Goal: Task Accomplishment & Management: Manage account settings

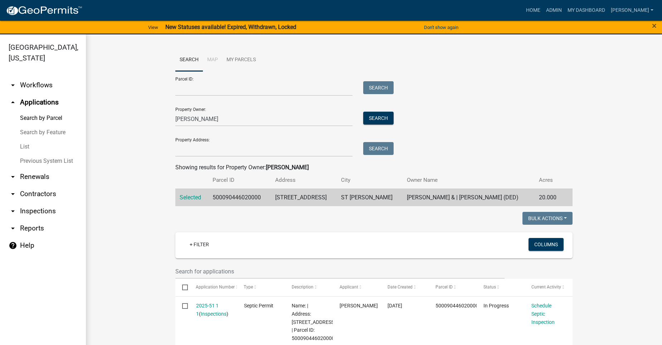
scroll to position [107, 0]
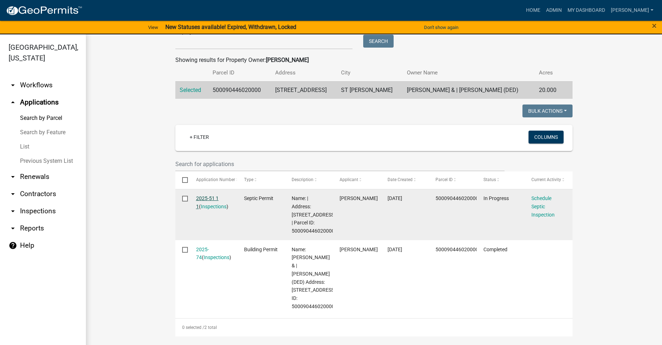
click at [208, 199] on link "2025-51 1 1" at bounding box center [207, 202] width 23 height 14
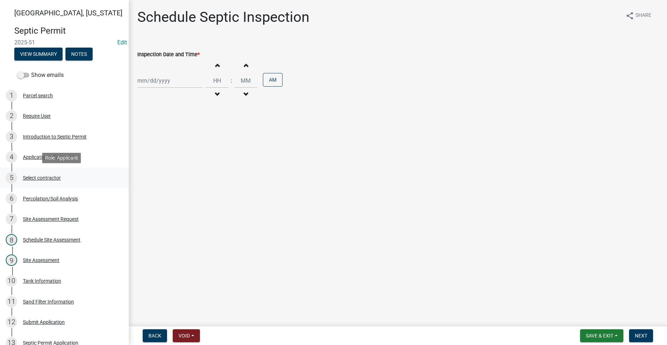
click at [40, 176] on div "Select contractor" at bounding box center [42, 177] width 38 height 5
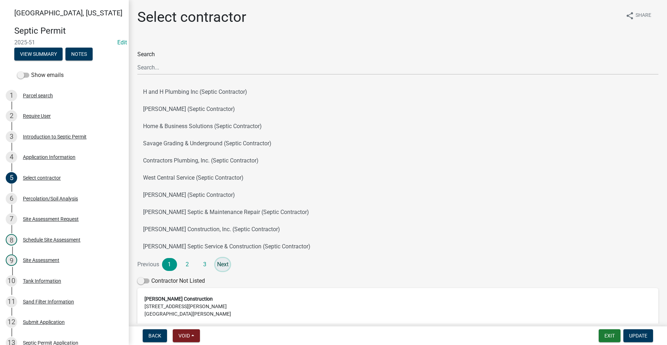
click at [221, 264] on link "Next" at bounding box center [222, 264] width 15 height 13
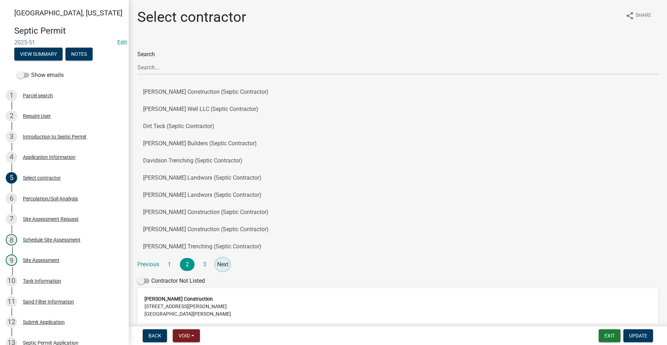
click at [221, 264] on link "Next" at bounding box center [222, 264] width 15 height 13
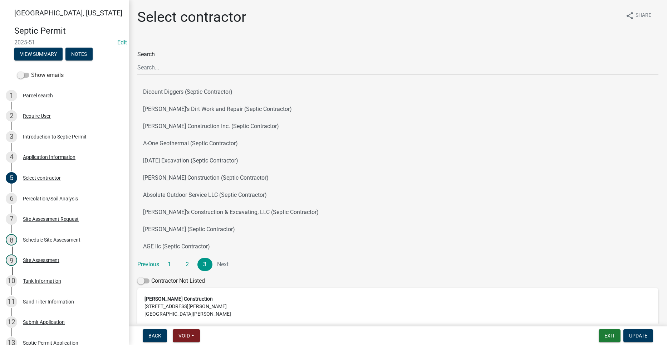
click at [225, 265] on li "Next" at bounding box center [222, 264] width 15 height 13
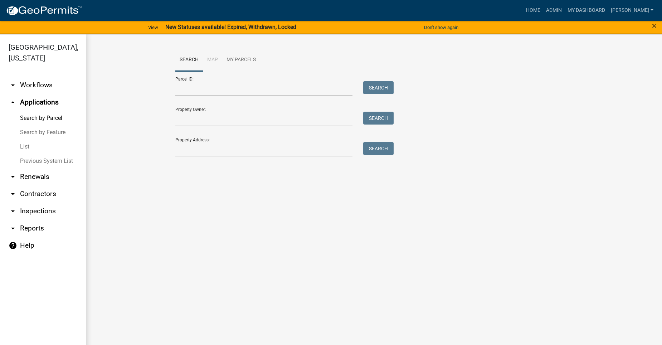
click at [11, 190] on icon "arrow_drop_down" at bounding box center [13, 194] width 9 height 9
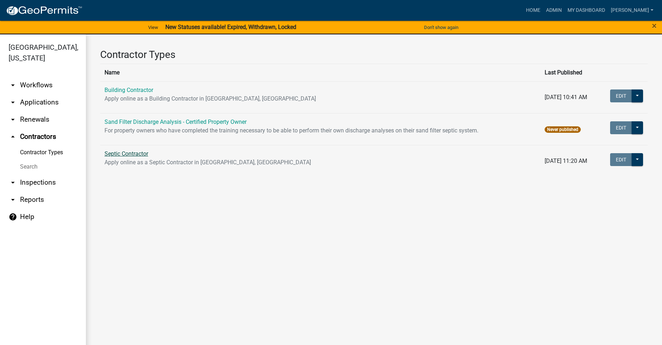
click at [113, 151] on link "Septic Contractor" at bounding box center [126, 153] width 44 height 7
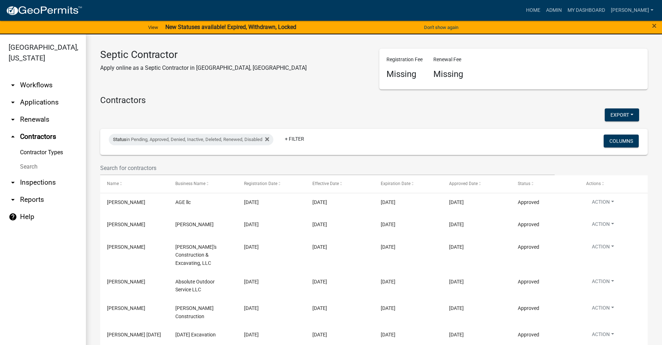
click at [125, 101] on h4 "Contractors" at bounding box center [373, 100] width 547 height 10
click at [543, 9] on link "Home" at bounding box center [533, 11] width 20 height 14
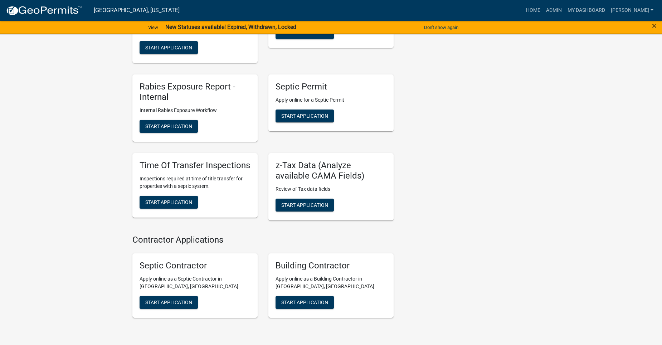
scroll to position [526, 0]
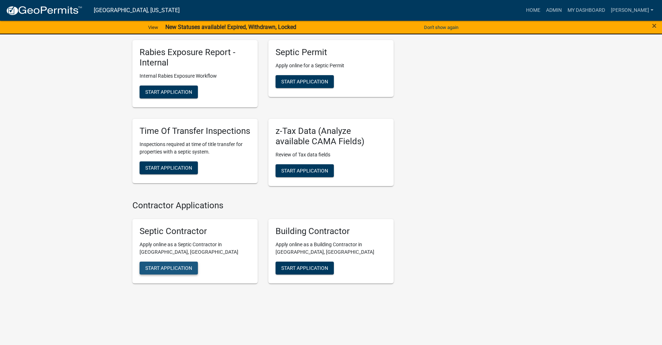
click at [162, 267] on span "Start Application" at bounding box center [168, 268] width 47 height 6
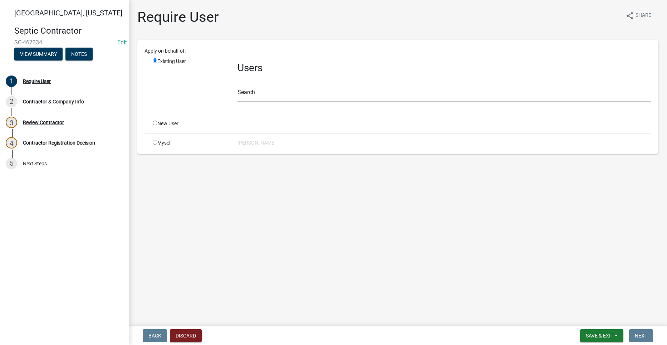
click at [155, 144] on input "radio" at bounding box center [155, 142] width 5 height 5
radio input "true"
radio input "false"
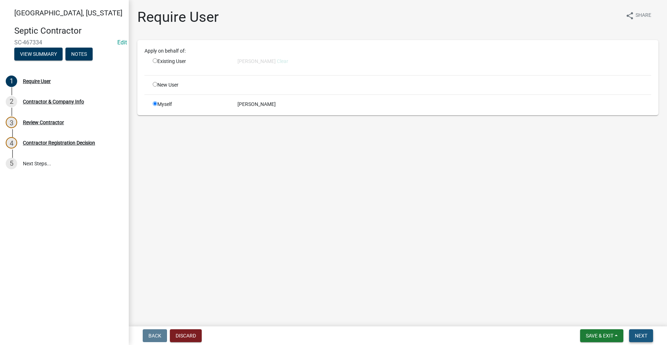
click at [646, 335] on span "Next" at bounding box center [641, 336] width 13 height 6
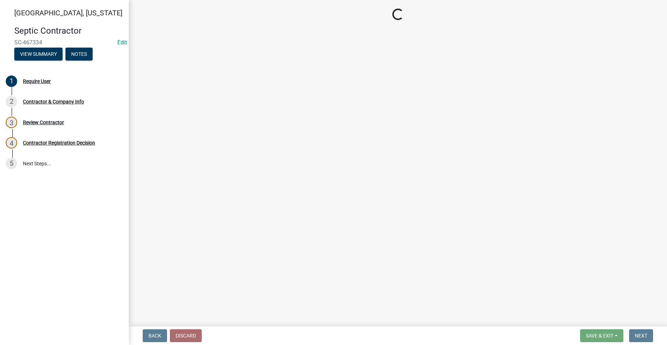
select select "IA"
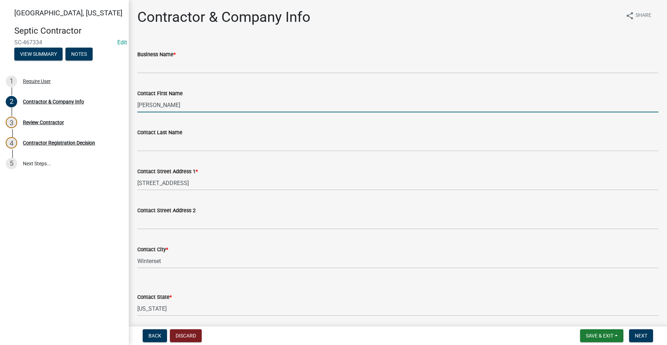
drag, startPoint x: 166, startPoint y: 102, endPoint x: 137, endPoint y: 103, distance: 29.0
click at [137, 103] on div "Contact First Name Andrew" at bounding box center [398, 95] width 532 height 33
type input "Joel"
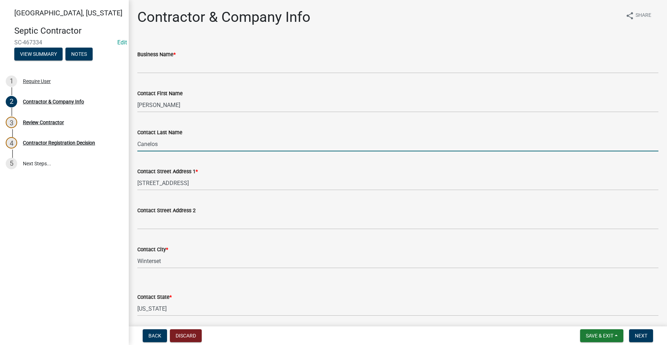
type input "Canelos"
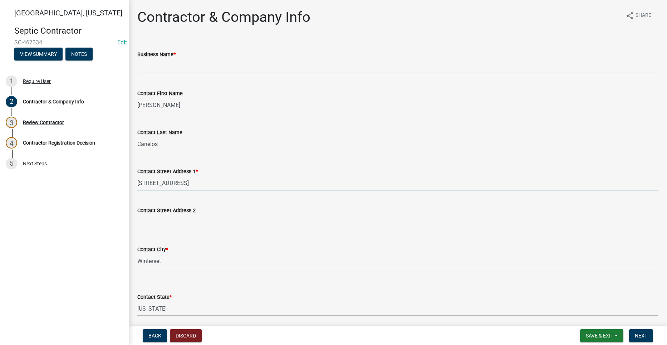
click at [191, 180] on input "201 W. Court Ave." at bounding box center [397, 183] width 521 height 15
drag, startPoint x: 180, startPoint y: 183, endPoint x: 142, endPoint y: 187, distance: 37.8
click at [142, 187] on input "201 W. Court Ave." at bounding box center [397, 183] width 521 height 15
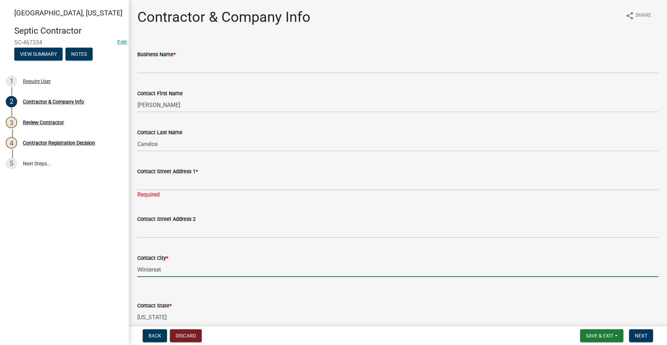
drag, startPoint x: 167, startPoint y: 260, endPoint x: 128, endPoint y: 255, distance: 39.8
click at [128, 255] on div "Madison County, Iowa Septic Contractor SC-467334 Edit View Summary Notes 1 Requ…" at bounding box center [333, 172] width 667 height 345
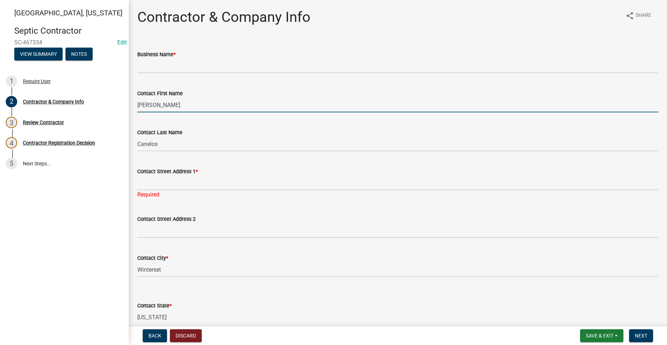
click at [151, 106] on input "Joel" at bounding box center [397, 105] width 521 height 15
type input "Joe"
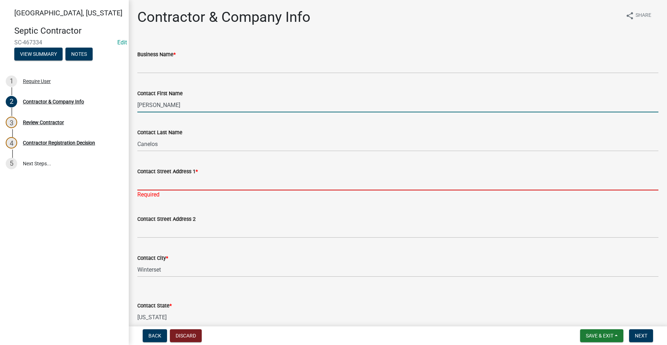
click at [185, 186] on input "Contact Street Address 1 *" at bounding box center [397, 183] width 521 height 15
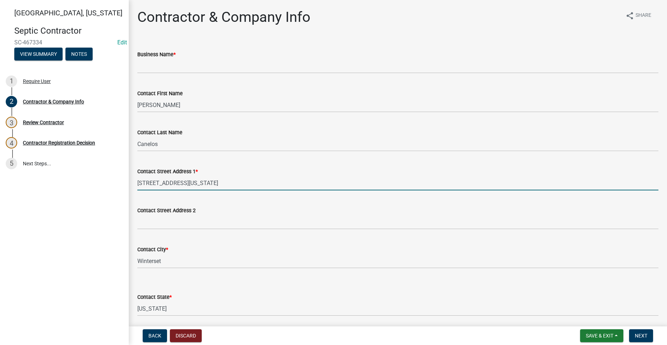
drag, startPoint x: 180, startPoint y: 183, endPoint x: 133, endPoint y: 182, distance: 46.5
click at [133, 182] on div "Contact Street Address 1 * 458 NE Delaware Ave" at bounding box center [398, 173] width 532 height 33
type input "PO Box 472"
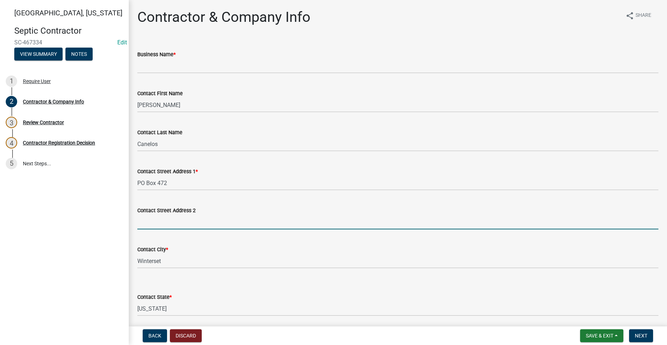
click at [294, 221] on input "Contact Street Address 2" at bounding box center [397, 222] width 521 height 15
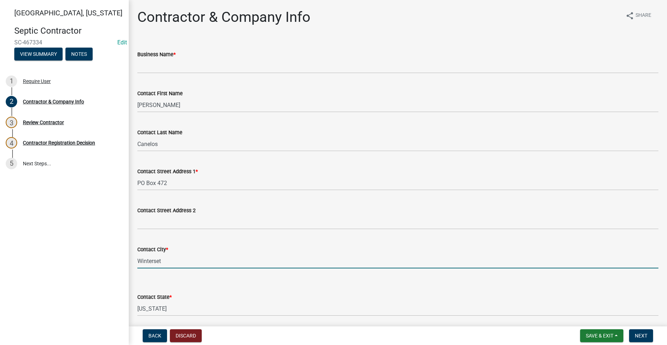
drag, startPoint x: 166, startPoint y: 260, endPoint x: 138, endPoint y: 260, distance: 28.6
click at [138, 260] on input "Winterset" at bounding box center [397, 261] width 521 height 15
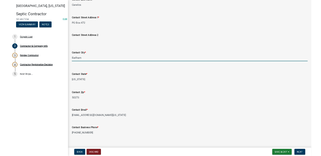
scroll to position [143, 0]
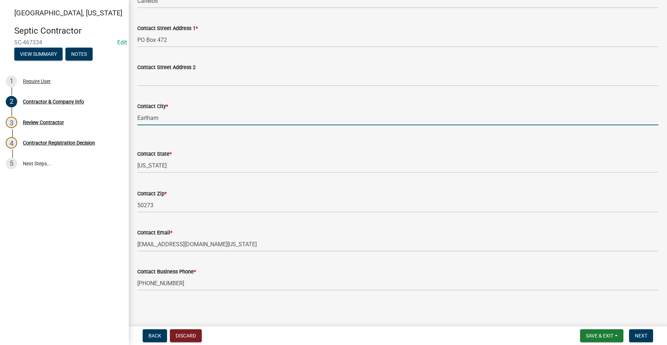
type input "Earlham"
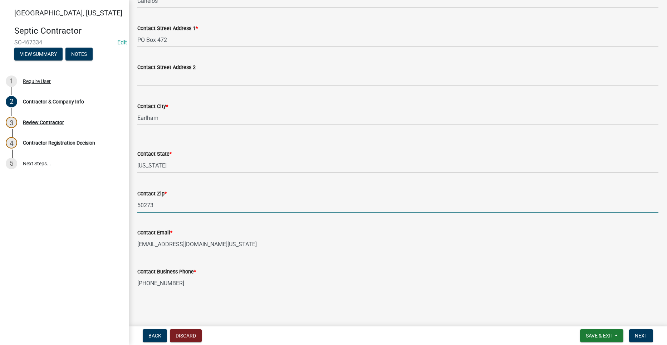
drag, startPoint x: 144, startPoint y: 205, endPoint x: 154, endPoint y: 205, distance: 9.7
click at [154, 205] on input "50273" at bounding box center [397, 205] width 521 height 15
type input "50072"
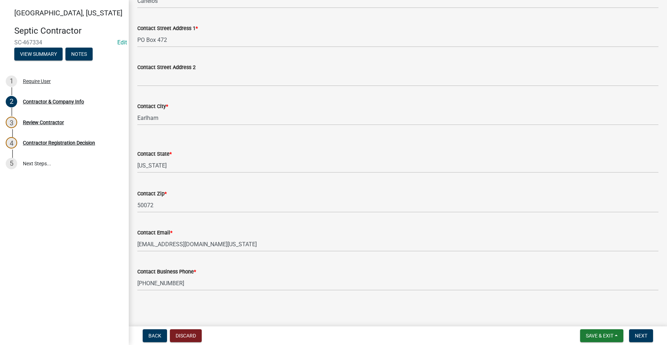
click at [314, 263] on div "Contact Business Phone * (515)462 2636" at bounding box center [397, 273] width 521 height 33
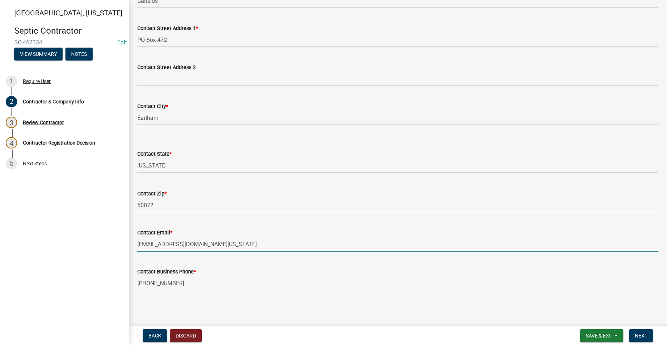
drag, startPoint x: 233, startPoint y: 244, endPoint x: 138, endPoint y: 246, distance: 94.8
click at [138, 246] on input "[EMAIL_ADDRESS][DOMAIN_NAME][US_STATE]" at bounding box center [397, 244] width 521 height 15
type input "J"
type input "[PERSON_NAME][EMAIL_ADDRESS][DOMAIN_NAME]"
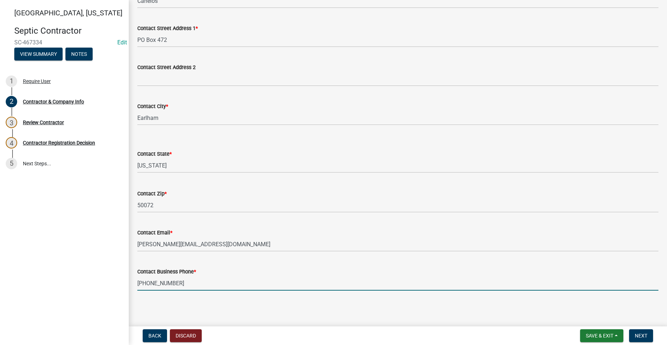
drag, startPoint x: 158, startPoint y: 290, endPoint x: 134, endPoint y: 291, distance: 24.7
click at [134, 292] on div "Contractor & Company Info share Share Business Name * Contact First Name Joe Co…" at bounding box center [398, 84] width 532 height 437
type input "[PHONE_NUMBER]"
click at [635, 334] on button "Next" at bounding box center [641, 335] width 24 height 13
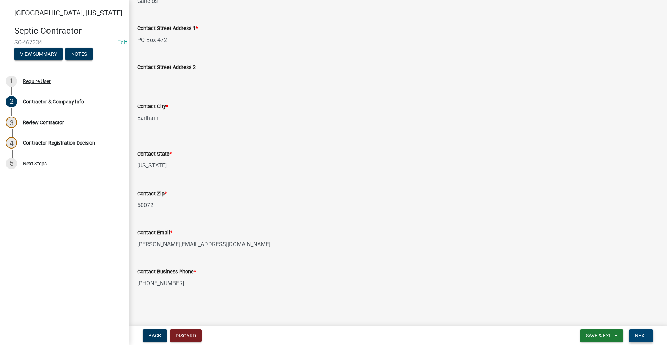
scroll to position [0, 0]
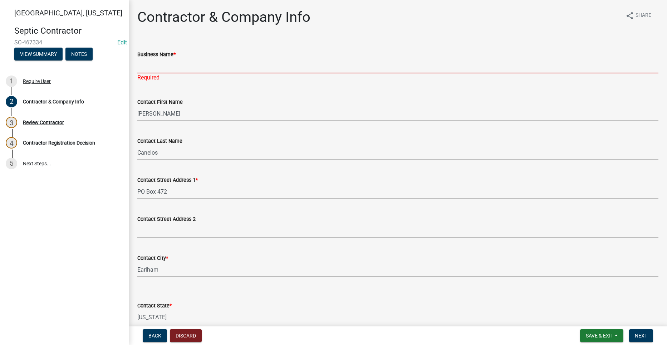
click at [208, 68] on input "Business Name *" at bounding box center [397, 66] width 521 height 15
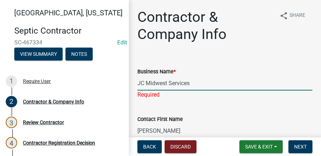
type input "JC Midwest Services"
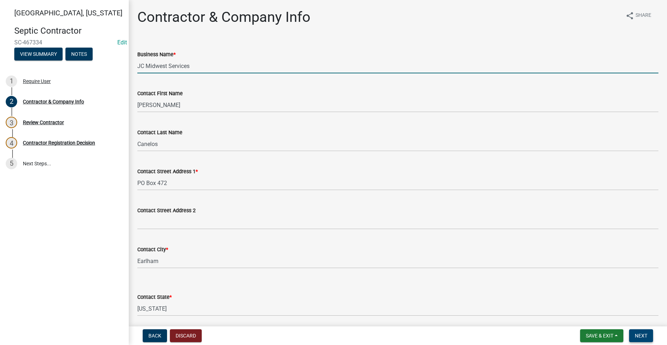
click at [638, 334] on span "Next" at bounding box center [641, 336] width 13 height 6
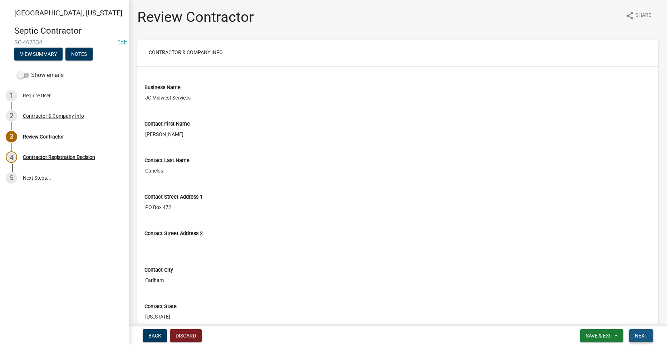
click at [641, 335] on span "Next" at bounding box center [641, 336] width 13 height 6
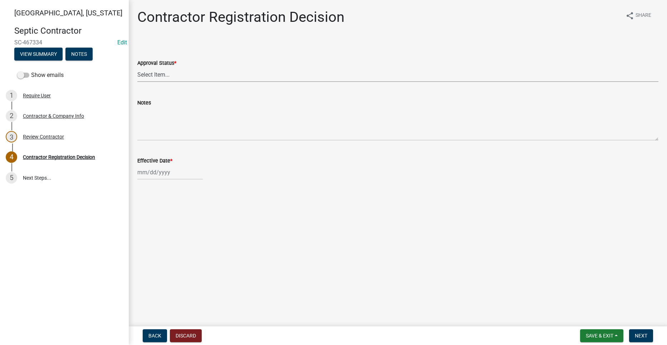
click at [173, 78] on select "Select Item... Approved Denied" at bounding box center [397, 74] width 521 height 15
click at [137, 67] on select "Select Item... Approved Denied" at bounding box center [397, 74] width 521 height 15
select select "4b86b809-39dd-4c68-9f3d-fdb3e7050482"
click at [157, 173] on div at bounding box center [169, 172] width 65 height 15
select select "8"
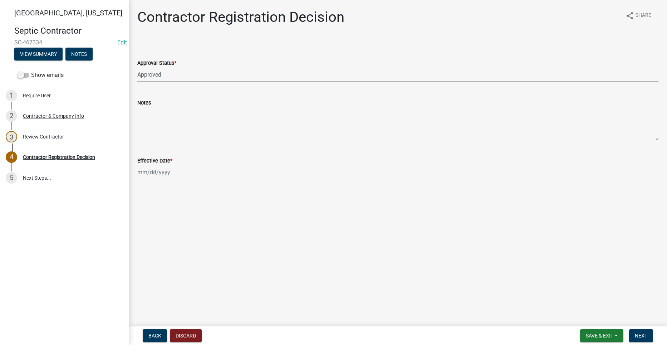
select select "2025"
click at [179, 245] on div "21" at bounding box center [178, 244] width 11 height 11
type input "[DATE]"
click at [639, 333] on span "Next" at bounding box center [641, 336] width 13 height 6
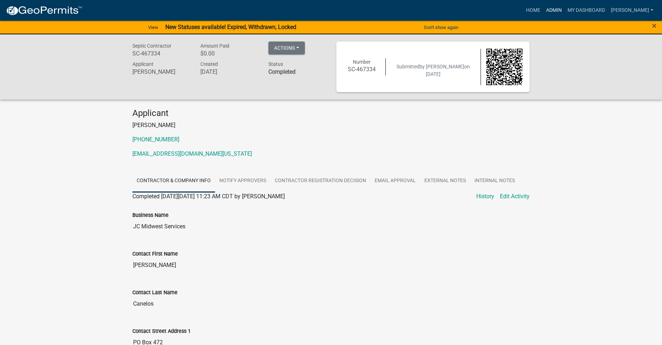
click at [564, 8] on link "Admin" at bounding box center [553, 11] width 21 height 14
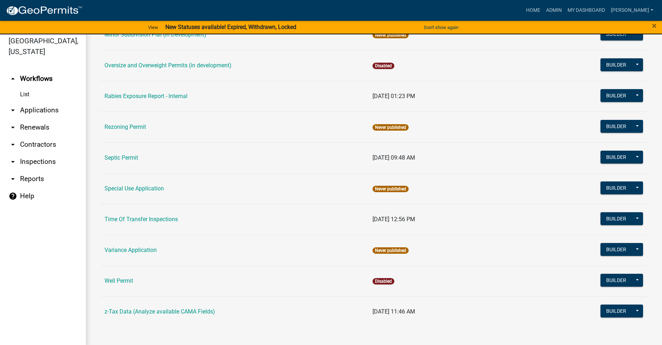
scroll to position [9, 0]
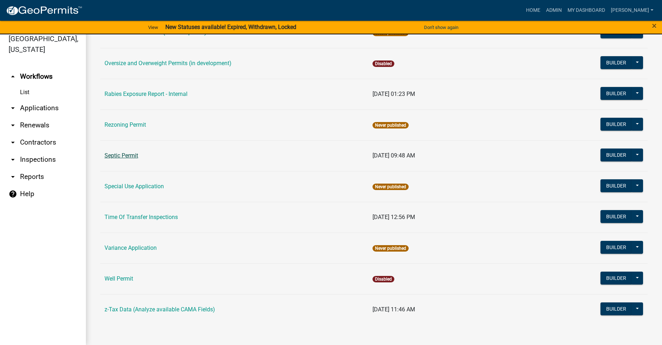
click at [124, 158] on link "Septic Permit" at bounding box center [121, 155] width 34 height 7
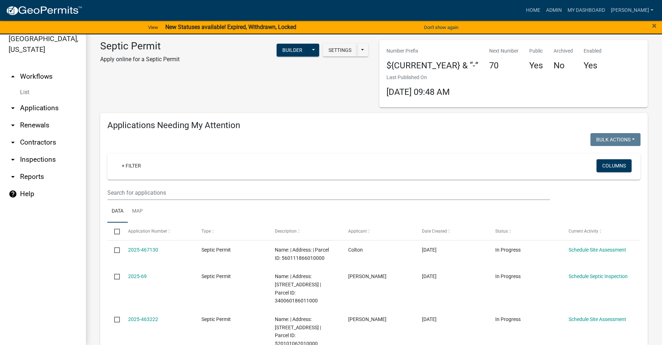
select select "2: 50"
click at [41, 99] on link "arrow_drop_down Applications" at bounding box center [43, 107] width 86 height 17
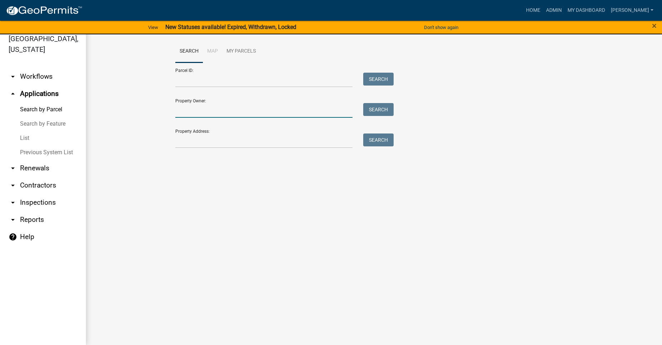
click at [216, 116] on input "Property Owner:" at bounding box center [263, 110] width 177 height 15
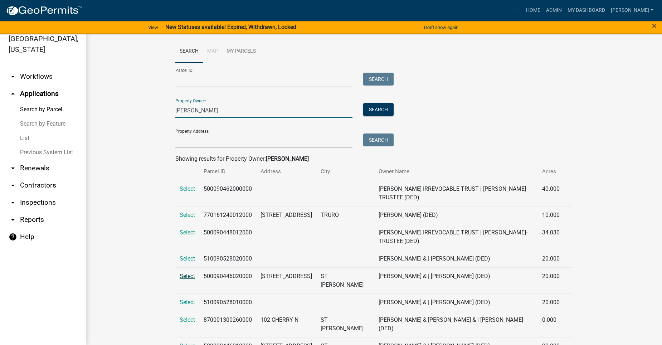
type input "deuel"
click at [190, 279] on span "Select" at bounding box center [187, 276] width 15 height 7
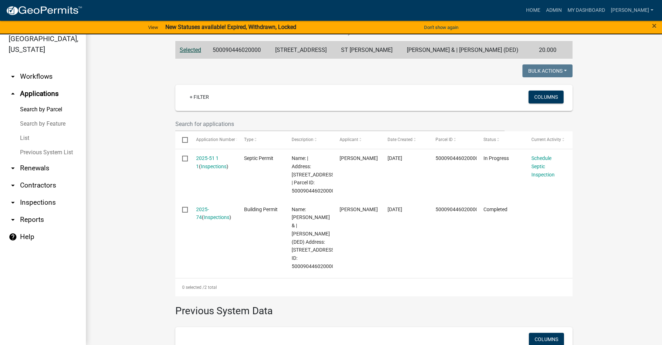
scroll to position [143, 0]
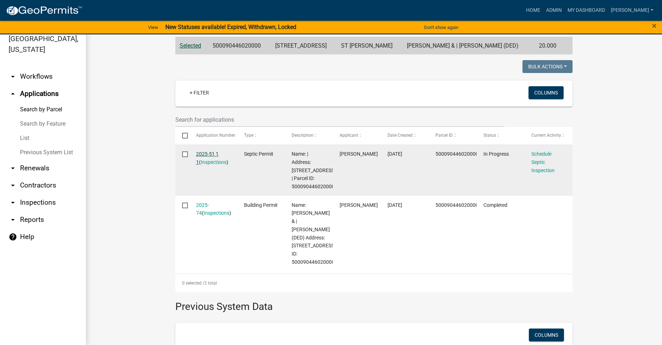
click at [211, 152] on link "2025-51 1 1" at bounding box center [207, 158] width 23 height 14
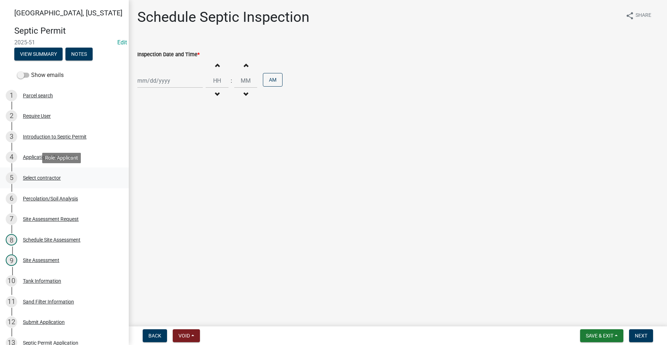
click at [36, 178] on div "Select contractor" at bounding box center [42, 177] width 38 height 5
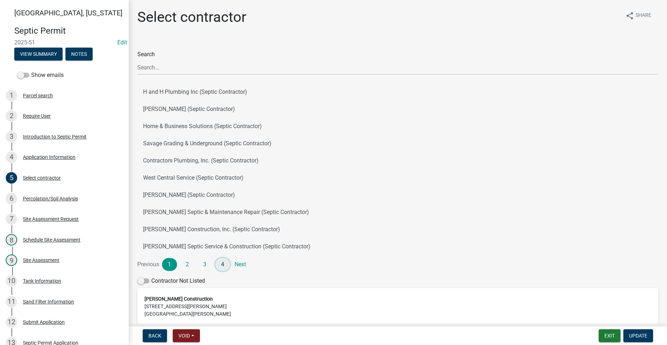
click at [223, 262] on link "4" at bounding box center [222, 264] width 15 height 13
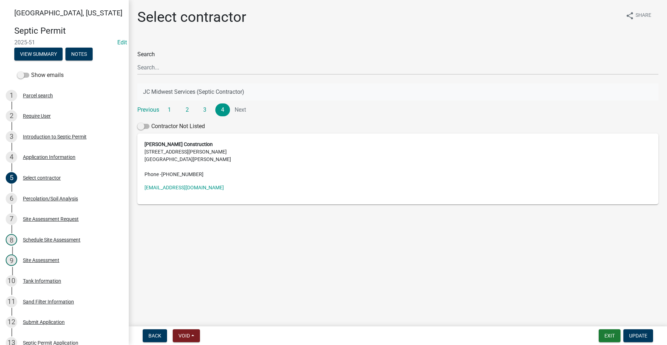
click at [181, 90] on button "JC Midwest Services (Septic Contractor)" at bounding box center [397, 91] width 521 height 17
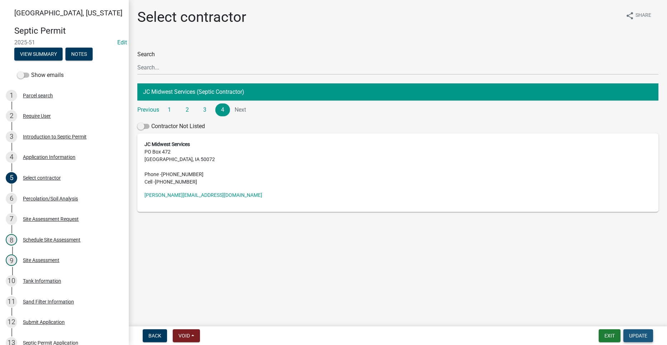
click at [633, 331] on button "Update" at bounding box center [638, 335] width 30 height 13
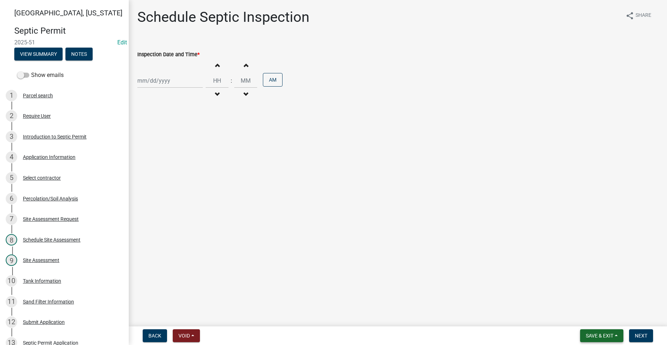
click at [612, 336] on span "Save & Exit" at bounding box center [600, 336] width 28 height 6
click at [601, 315] on button "Save & Exit" at bounding box center [594, 316] width 57 height 17
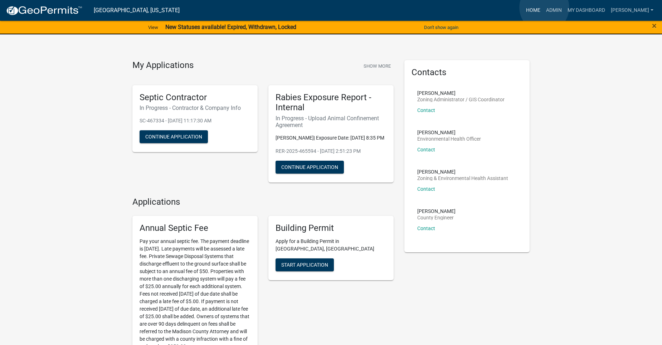
click at [543, 8] on link "Home" at bounding box center [533, 11] width 20 height 14
click at [562, 8] on link "Admin" at bounding box center [553, 11] width 21 height 14
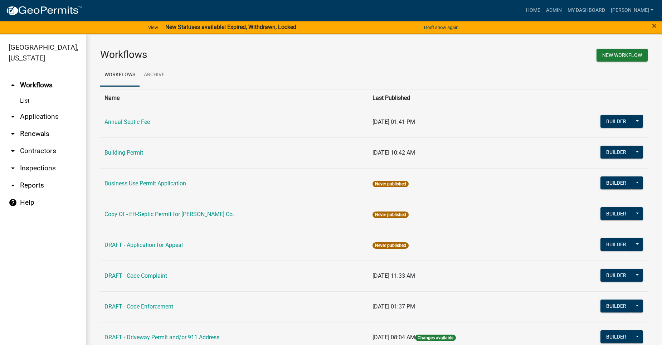
click at [46, 108] on link "arrow_drop_down Applications" at bounding box center [43, 116] width 86 height 17
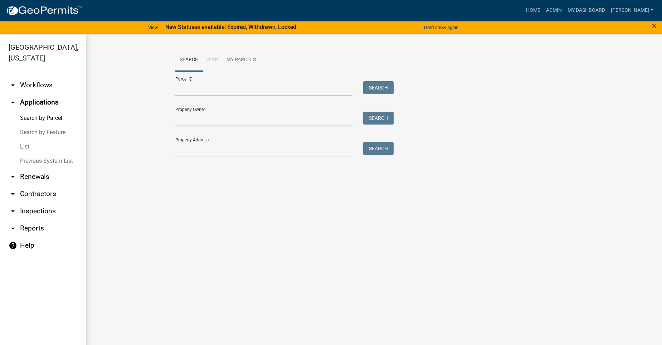
click at [229, 121] on input "Property Owner:" at bounding box center [263, 119] width 177 height 15
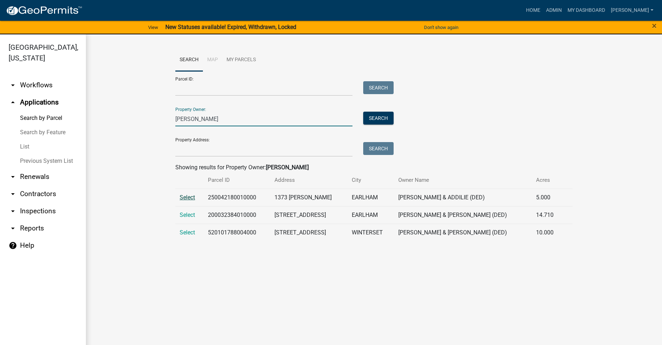
type input "[PERSON_NAME]"
click at [182, 197] on span "Select" at bounding box center [187, 197] width 15 height 7
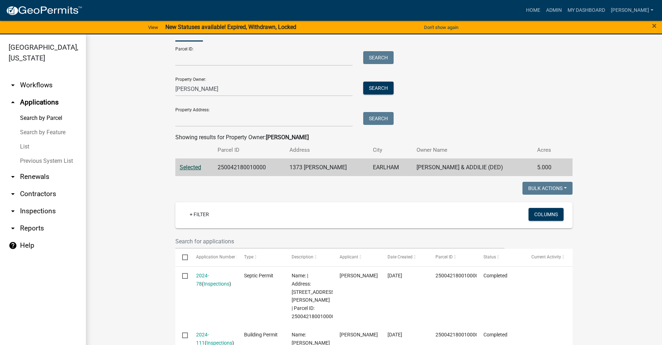
scroll to position [107, 0]
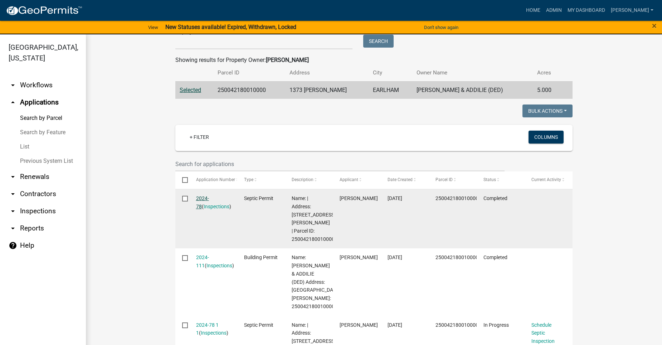
click at [200, 197] on link "2024-78" at bounding box center [202, 202] width 13 height 14
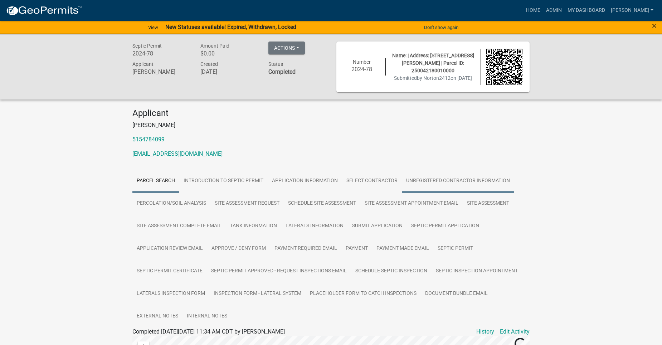
click at [418, 176] on link "Unregistered Contractor Information" at bounding box center [458, 181] width 112 height 23
click at [432, 177] on link "Unregistered Contractor Information" at bounding box center [458, 181] width 112 height 23
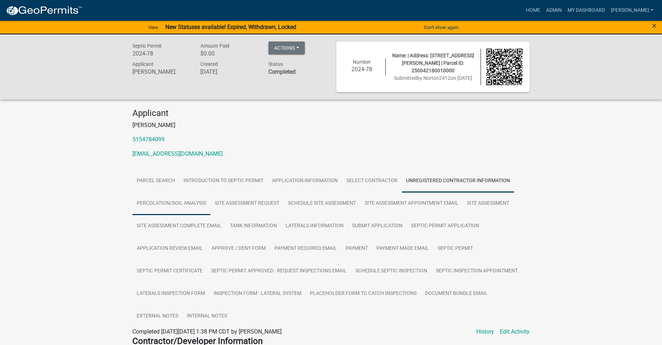
click at [169, 200] on link "Percolation/Soil Analysis" at bounding box center [171, 203] width 78 height 23
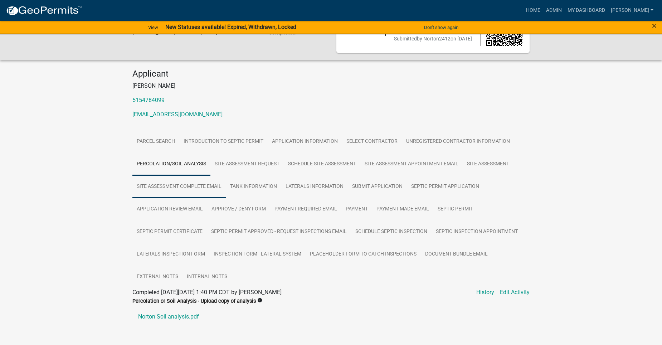
scroll to position [58, 0]
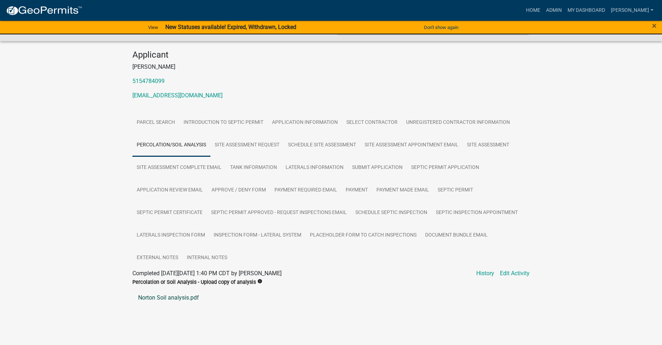
click at [182, 295] on link "Norton Soil analysis.pdf" at bounding box center [330, 297] width 397 height 17
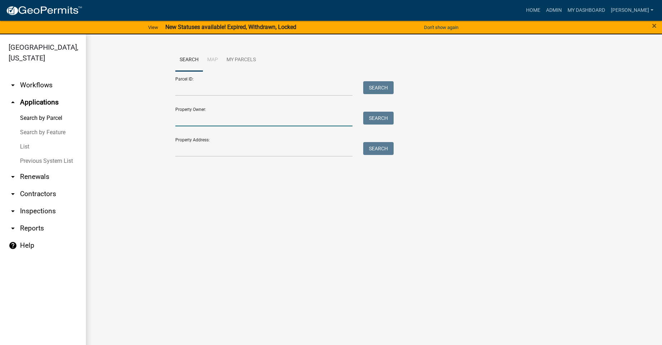
click at [216, 119] on input "Property Owner:" at bounding box center [263, 119] width 177 height 15
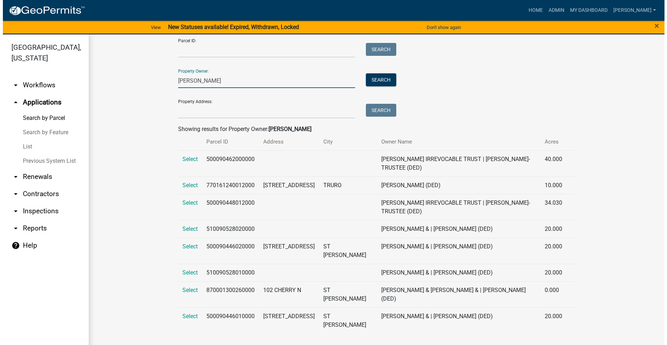
scroll to position [47, 0]
type input "[PERSON_NAME]"
click at [182, 245] on span "Select" at bounding box center [187, 246] width 15 height 7
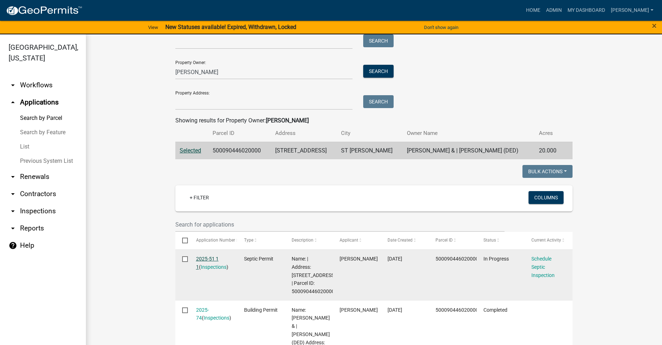
click at [212, 256] on link "2025-51 1 1" at bounding box center [207, 263] width 23 height 14
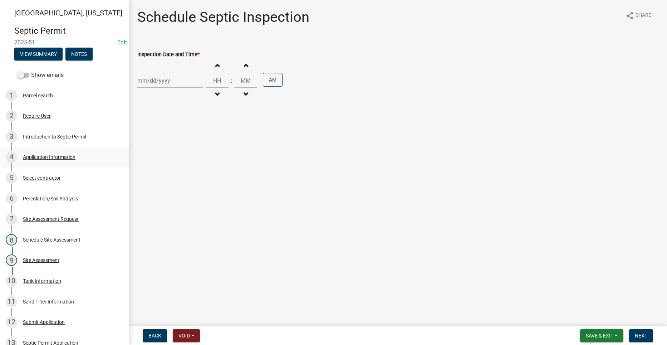
click at [69, 153] on div "4 Application Information" at bounding box center [62, 156] width 112 height 11
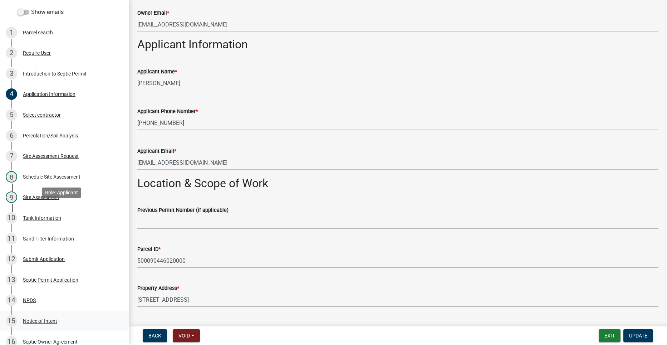
scroll to position [179, 0]
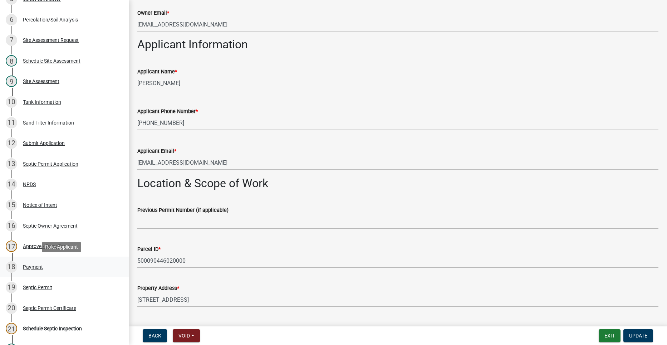
click at [44, 264] on div "18 Payment" at bounding box center [62, 266] width 112 height 11
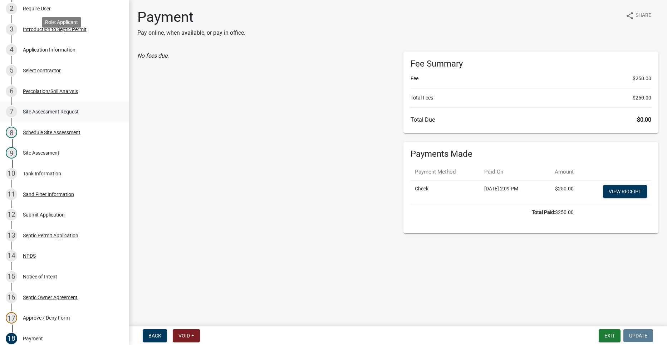
scroll to position [72, 0]
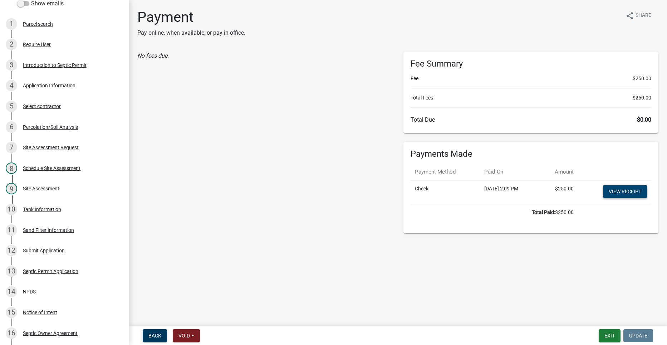
click at [624, 191] on link "View receipt" at bounding box center [625, 191] width 44 height 13
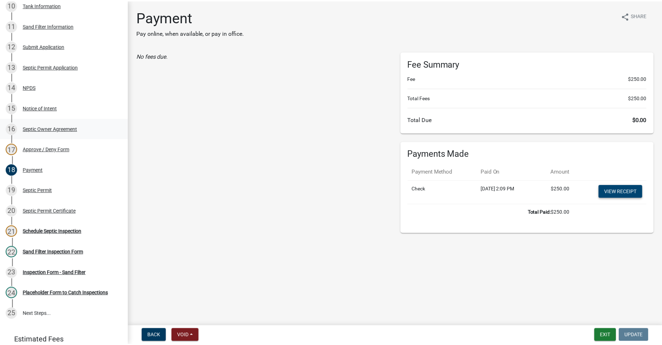
scroll to position [266, 0]
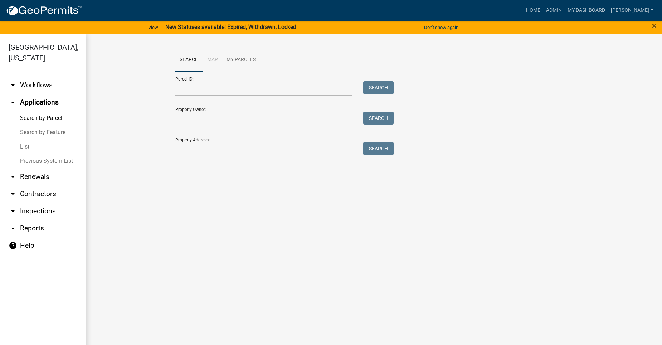
click at [236, 120] on input "Property Owner:" at bounding box center [263, 119] width 177 height 15
type input "[PERSON_NAME]"
click at [387, 114] on button "Search" at bounding box center [378, 118] width 30 height 13
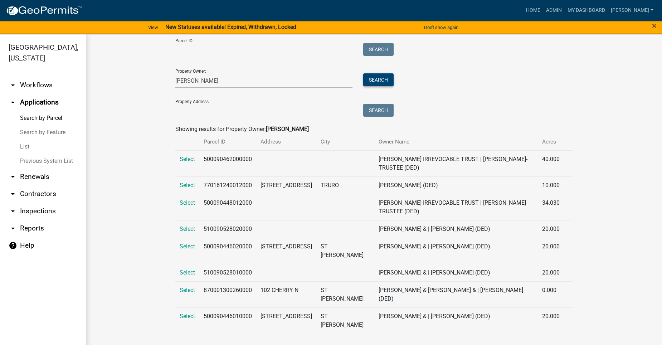
scroll to position [47, 0]
click at [191, 247] on span "Select" at bounding box center [187, 246] width 15 height 7
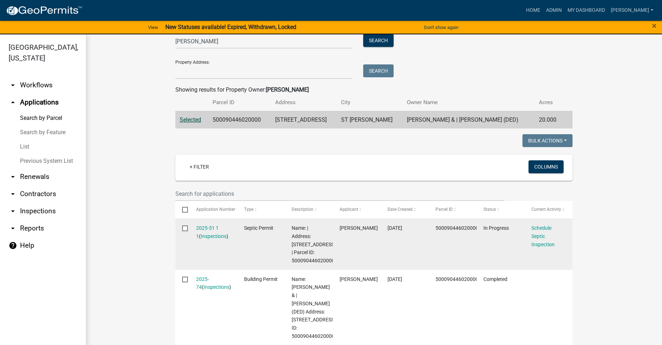
scroll to position [118, 0]
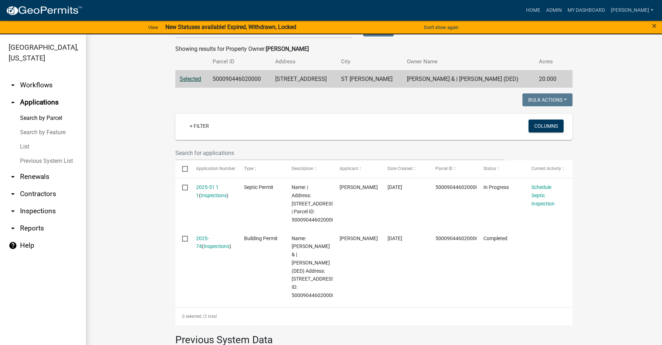
click at [199, 236] on link "2025-74" at bounding box center [202, 242] width 13 height 14
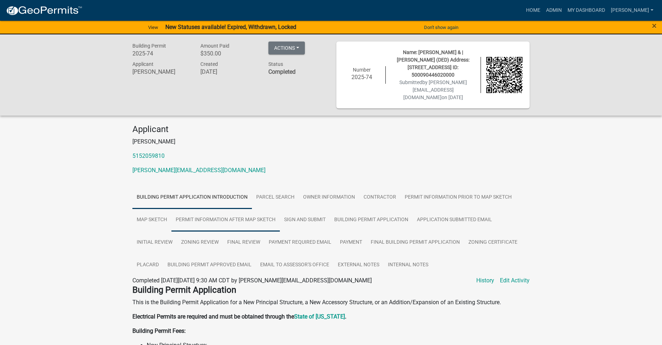
click at [188, 210] on link "Permit Information After Map Sketch" at bounding box center [225, 220] width 108 height 23
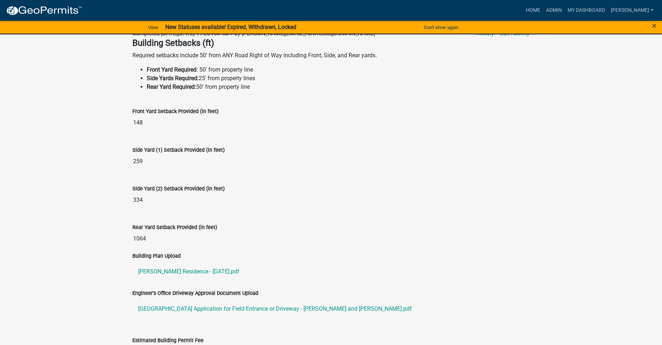
scroll to position [250, 0]
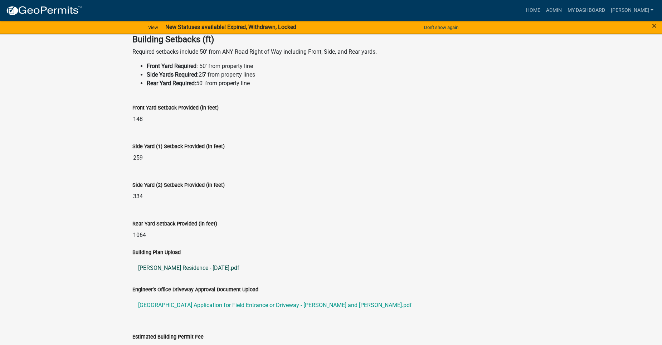
click at [175, 260] on link "[PERSON_NAME] Residence - [DATE].pdf" at bounding box center [330, 267] width 397 height 17
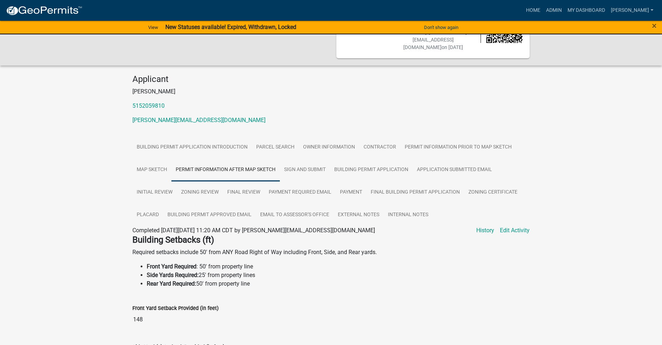
scroll to position [0, 0]
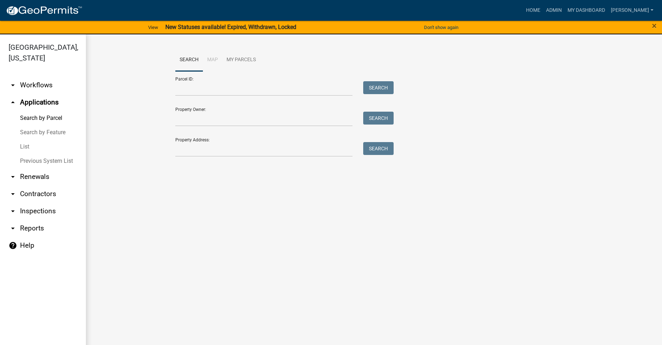
click at [188, 127] on form "Parcel ID: Search Property Owner: Search Property Address: Search" at bounding box center [282, 113] width 215 height 85
click at [192, 122] on input "Property Owner:" at bounding box center [263, 119] width 177 height 15
type input "[PERSON_NAME]"
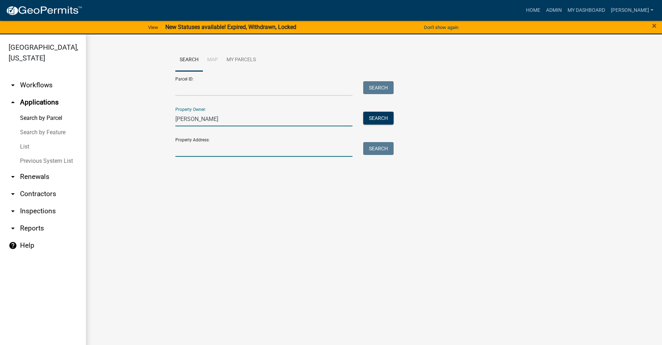
type input "2646"
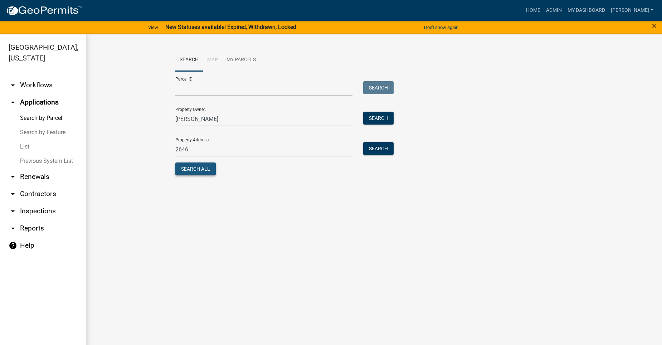
click at [208, 169] on button "Search All" at bounding box center [195, 168] width 40 height 13
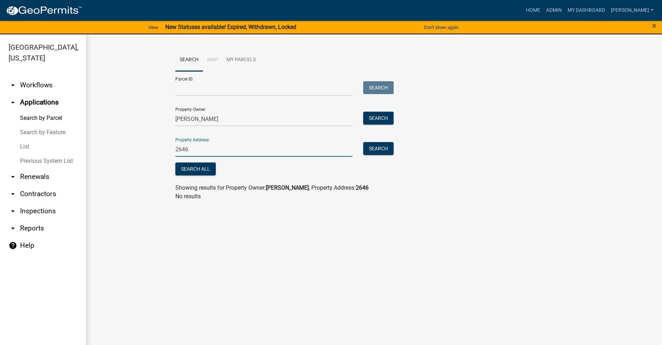
drag, startPoint x: 194, startPoint y: 149, endPoint x: 162, endPoint y: 148, distance: 32.6
click at [162, 148] on wm-workflow-application-search-view "Search Map My Parcels Parcel ID: Search Property Owner: [PERSON_NAME] Search Pr…" at bounding box center [373, 128] width 547 height 158
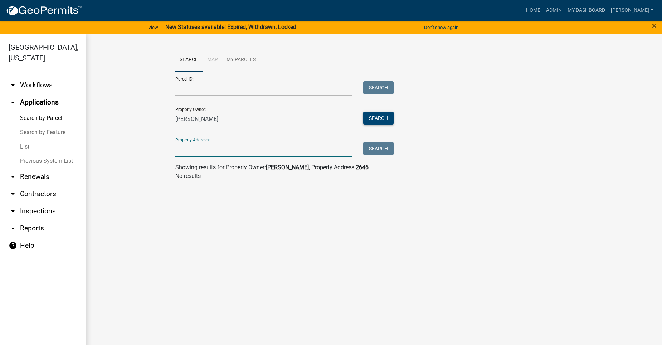
click at [378, 119] on button "Search" at bounding box center [378, 118] width 30 height 13
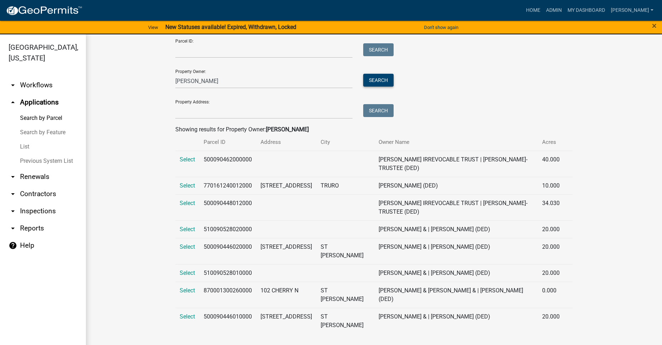
scroll to position [47, 0]
click at [188, 246] on span "Select" at bounding box center [187, 246] width 15 height 7
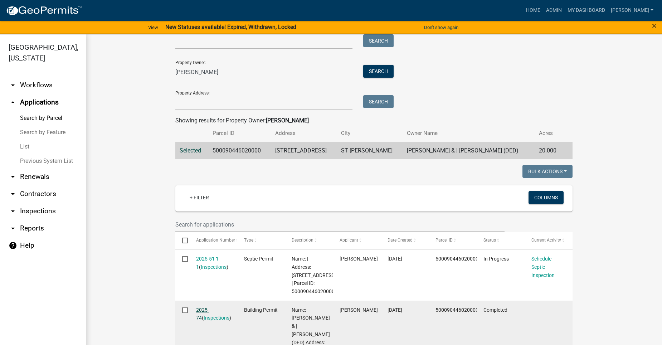
click at [209, 308] on link "2025-74" at bounding box center [202, 314] width 13 height 14
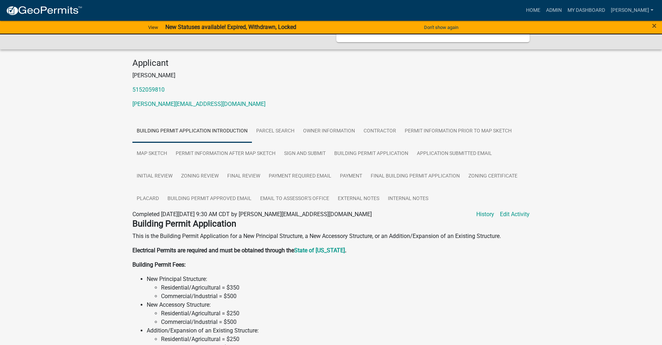
scroll to position [72, 0]
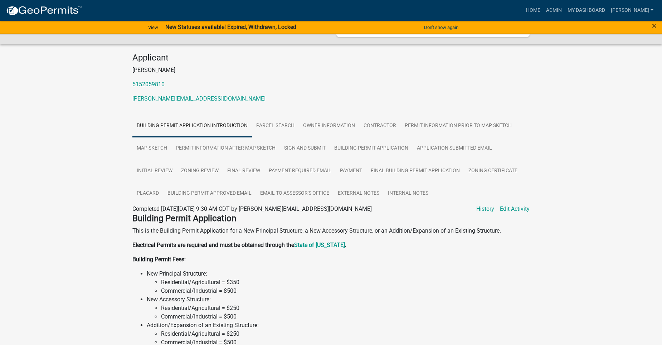
click at [192, 116] on link "Building Permit Application Introduction" at bounding box center [191, 125] width 119 height 23
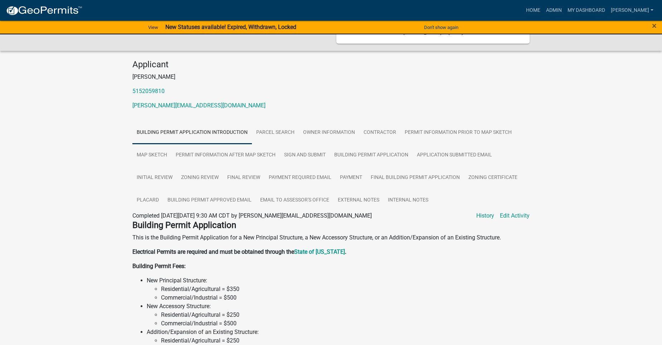
scroll to position [59, 0]
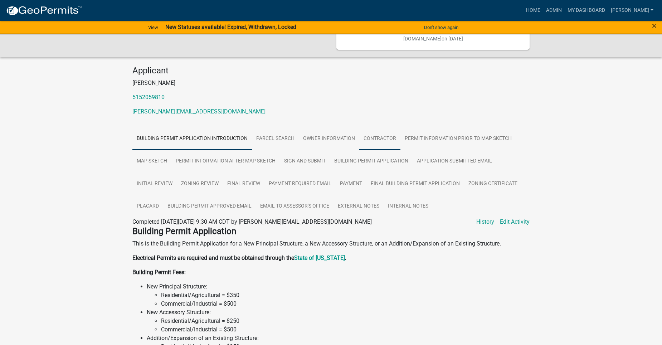
click at [376, 128] on link "Contractor" at bounding box center [379, 138] width 41 height 23
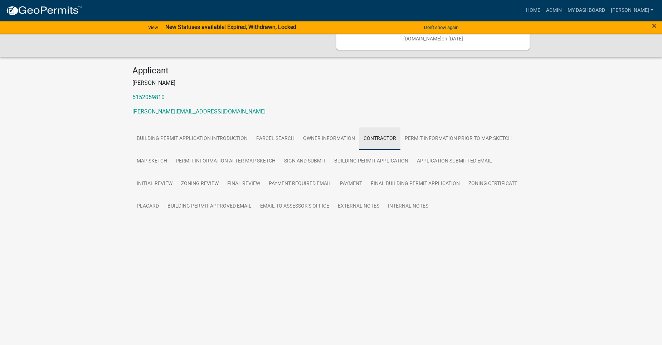
scroll to position [42, 0]
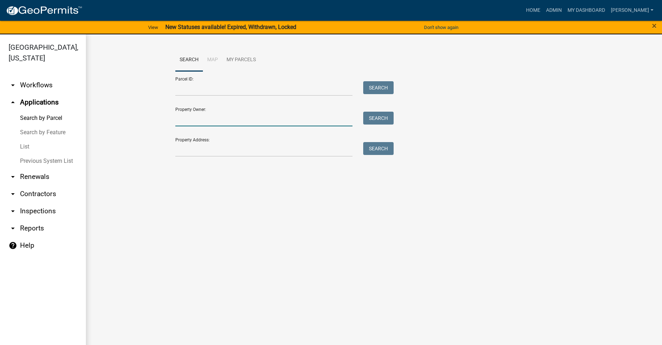
click at [216, 121] on input "Property Owner:" at bounding box center [263, 119] width 177 height 15
click at [181, 153] on input "Property Address:" at bounding box center [263, 149] width 177 height 15
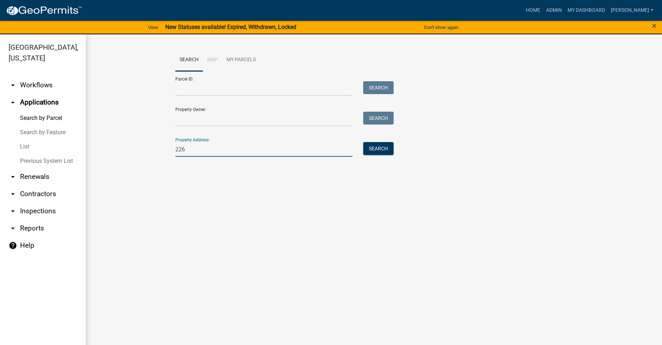
type input "2263"
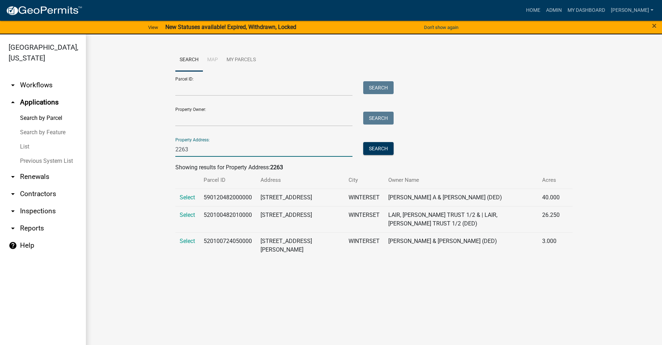
drag, startPoint x: 198, startPoint y: 145, endPoint x: 159, endPoint y: 150, distance: 39.7
click at [159, 150] on wm-workflow-application-search-view "Search Map My Parcels Parcel ID: Search Property Owner: Search Property Address…" at bounding box center [373, 156] width 547 height 215
click at [193, 123] on input "Property Owner:" at bounding box center [263, 119] width 177 height 15
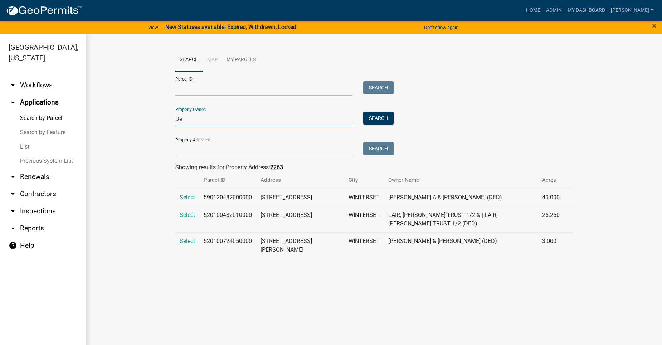
type input "[PERSON_NAME]"
drag, startPoint x: 381, startPoint y: 118, endPoint x: 377, endPoint y: 118, distance: 4.0
click at [381, 119] on button "Search" at bounding box center [378, 118] width 30 height 13
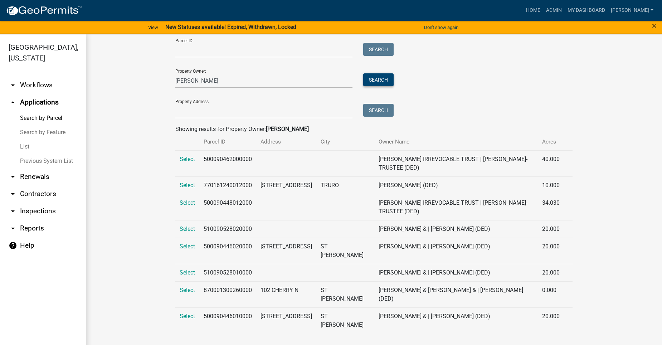
scroll to position [47, 0]
click at [191, 245] on span "Select" at bounding box center [187, 246] width 15 height 7
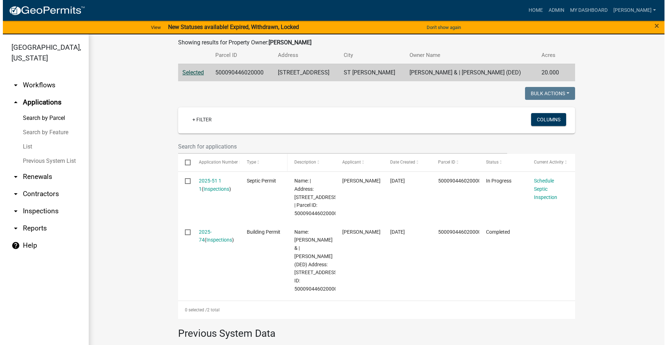
scroll to position [190, 0]
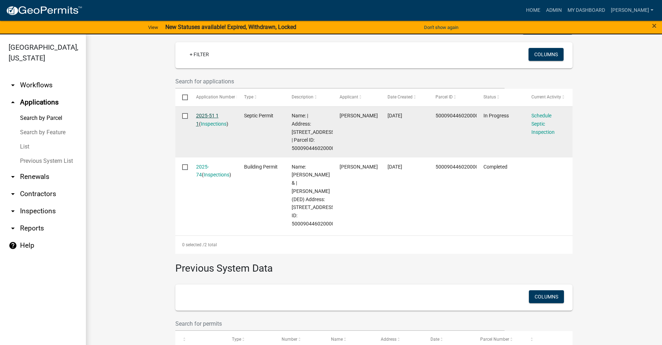
click at [202, 114] on link "2025-51 1 1" at bounding box center [207, 120] width 23 height 14
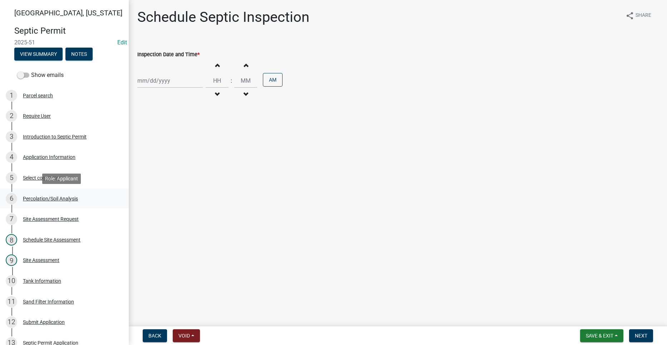
click at [52, 198] on div "Percolation/Soil Analysis" at bounding box center [50, 198] width 55 height 5
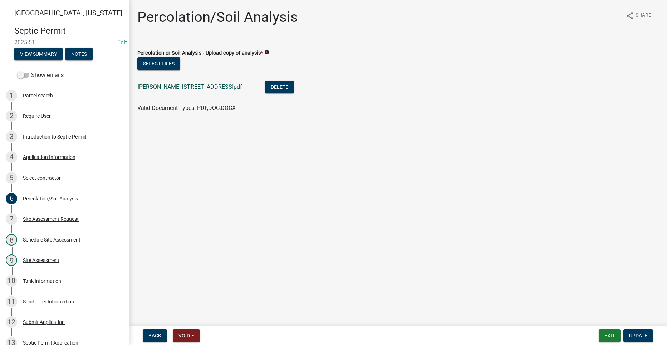
click at [171, 89] on link "[PERSON_NAME] [STREET_ADDRESS]pdf" at bounding box center [190, 86] width 104 height 7
click at [55, 179] on div "Select contractor" at bounding box center [42, 177] width 38 height 5
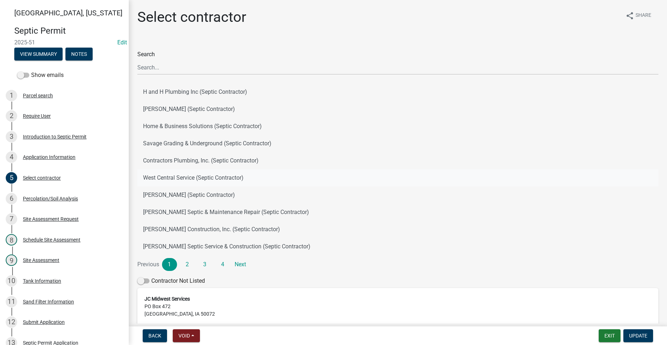
scroll to position [77, 0]
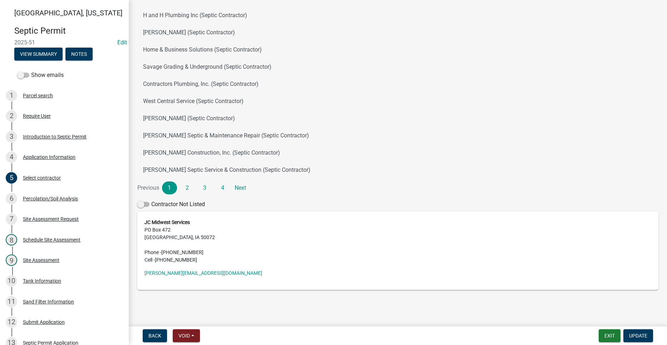
click at [638, 328] on nav "Back Void Withdraw Lock Expire Void Exit Update" at bounding box center [398, 335] width 538 height 19
click at [642, 335] on span "Update" at bounding box center [638, 336] width 18 height 6
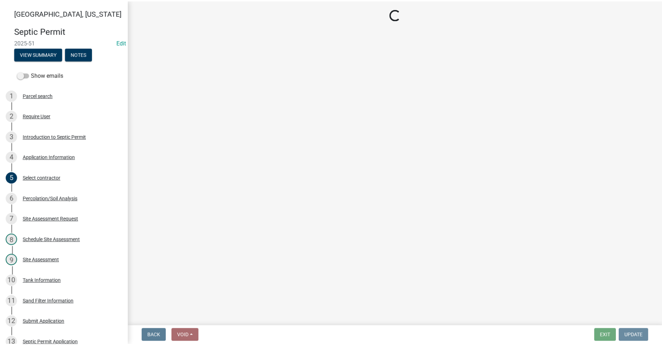
scroll to position [0, 0]
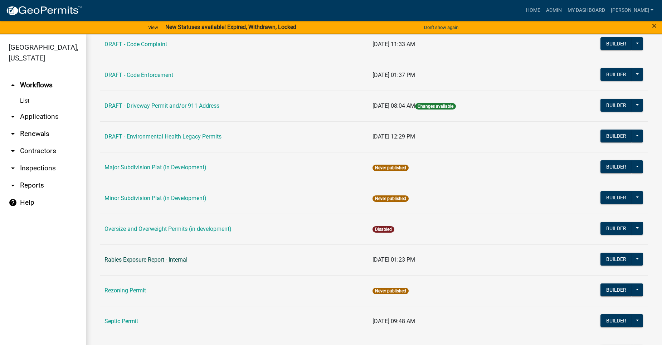
scroll to position [250, 0]
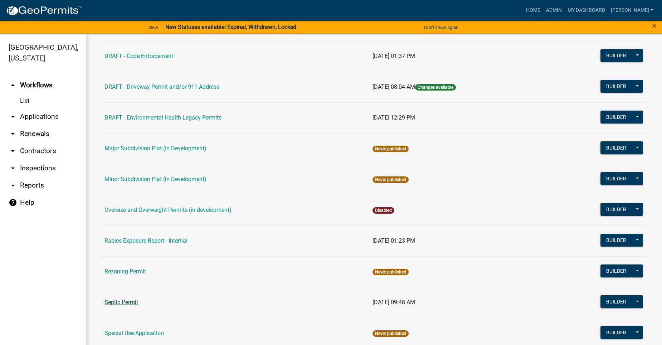
click at [127, 303] on link "Septic Permit" at bounding box center [121, 302] width 34 height 7
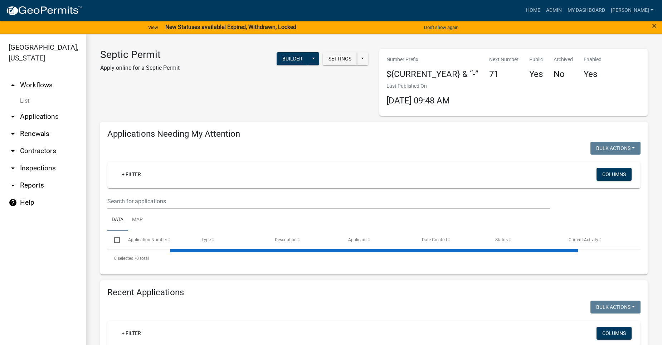
select select "2: 50"
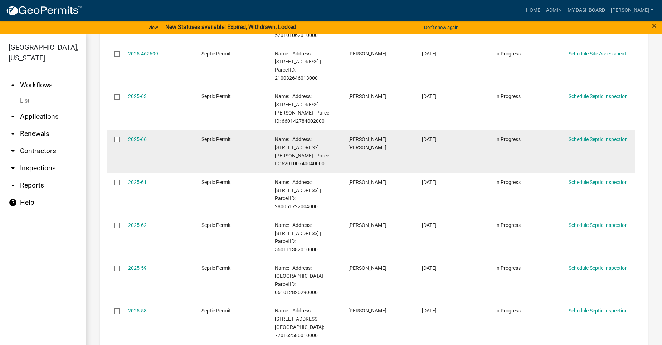
scroll to position [322, 0]
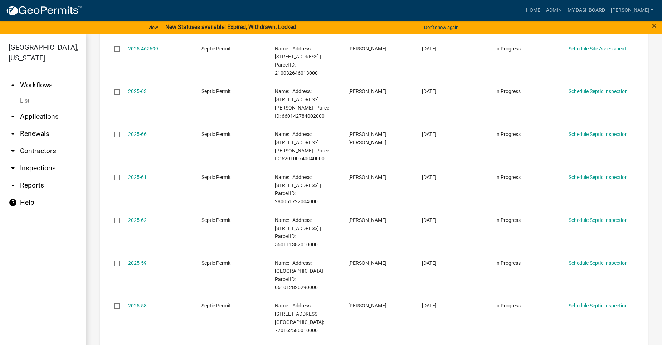
click at [563, 344] on link "2" at bounding box center [567, 351] width 9 height 8
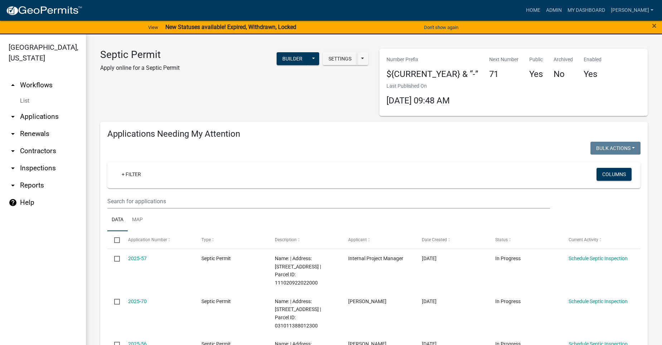
click at [35, 108] on link "arrow_drop_down Applications" at bounding box center [43, 116] width 86 height 17
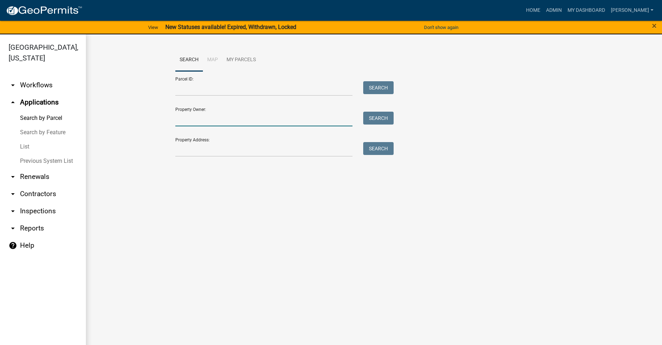
click at [218, 113] on input "Property Owner:" at bounding box center [263, 119] width 177 height 15
type input "[PERSON_NAME]"
click at [387, 117] on button "Search" at bounding box center [378, 118] width 30 height 13
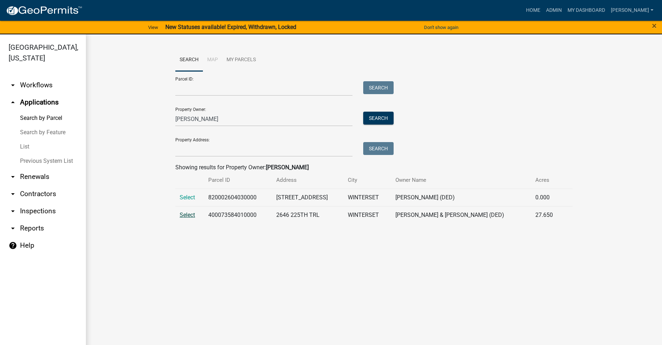
click at [188, 212] on span "Select" at bounding box center [187, 214] width 15 height 7
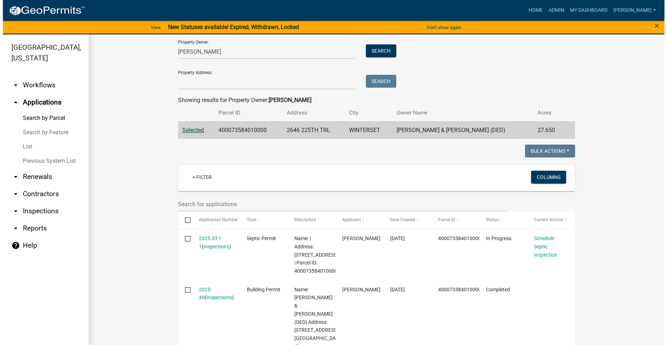
scroll to position [72, 0]
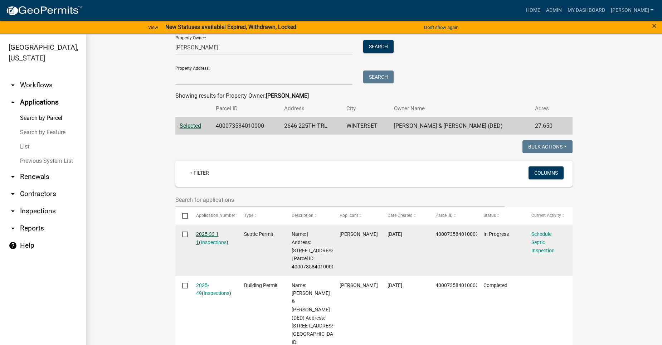
click at [207, 234] on link "2025-33 1 1" at bounding box center [207, 238] width 23 height 14
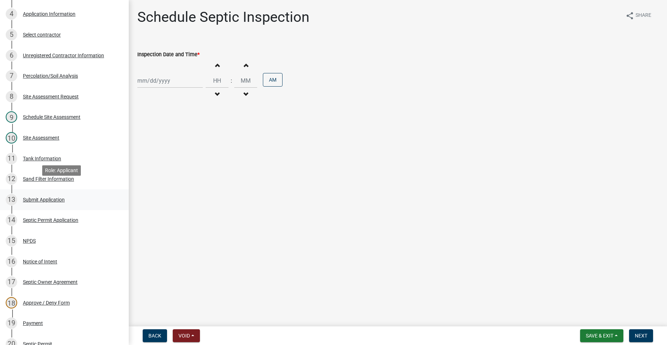
scroll to position [179, 0]
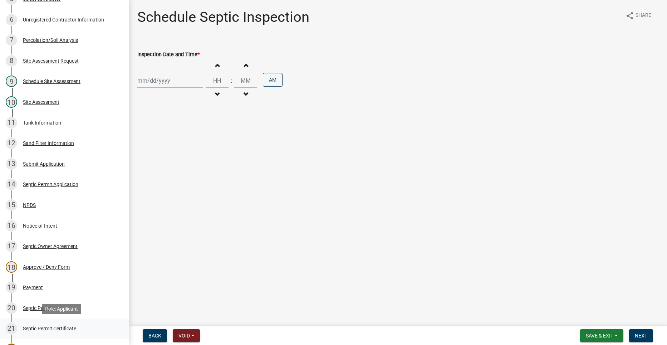
click at [59, 330] on div "Septic Permit Certificate" at bounding box center [49, 328] width 53 height 5
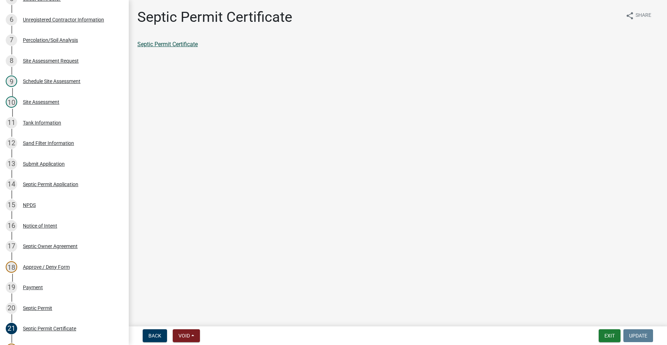
click at [156, 44] on link "Septic Permit Certificate" at bounding box center [167, 44] width 60 height 7
